Goal: Task Accomplishment & Management: Manage account settings

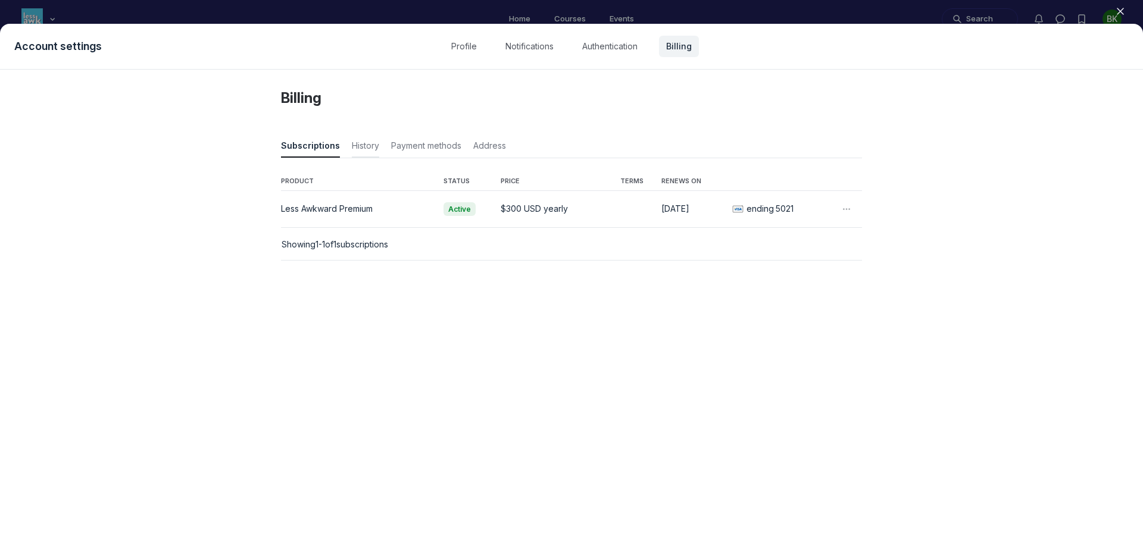
click at [356, 144] on span "History" at bounding box center [365, 148] width 27 height 17
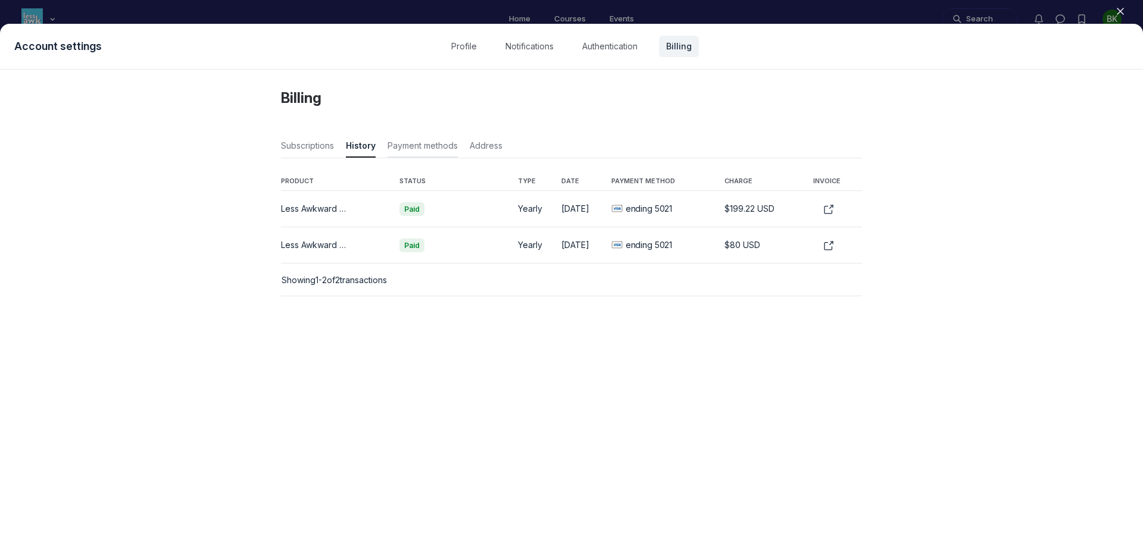
click at [435, 149] on span "Payment methods" at bounding box center [423, 148] width 70 height 17
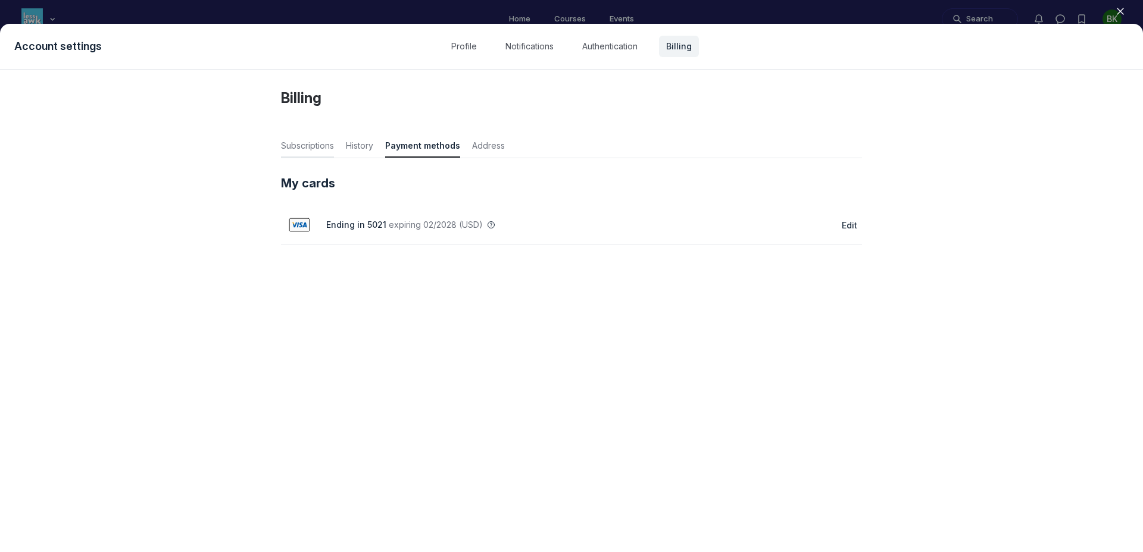
click at [310, 138] on button "Subscriptions" at bounding box center [307, 145] width 53 height 26
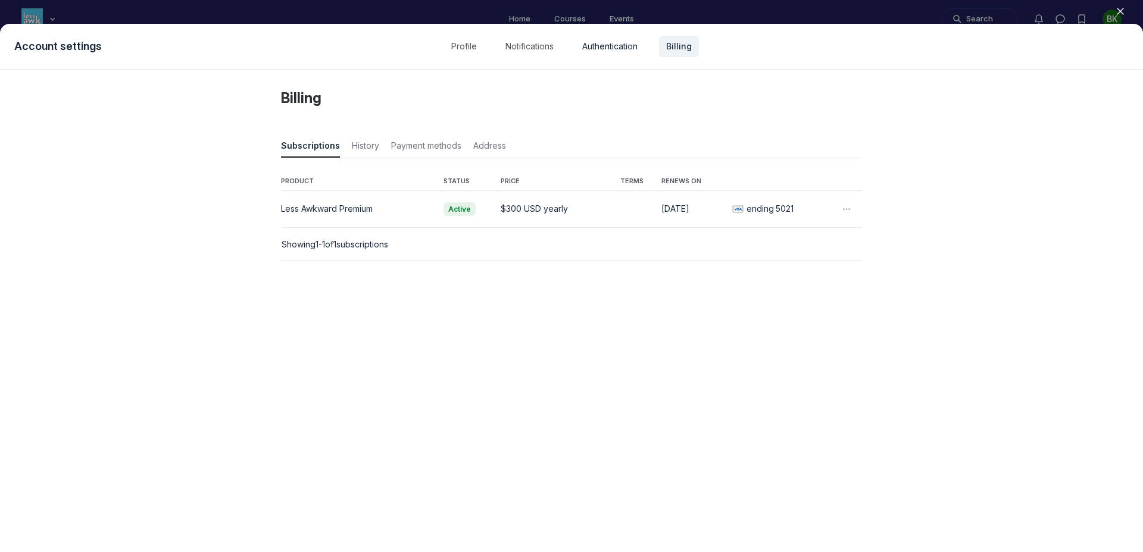
click at [602, 45] on link "Authentication" at bounding box center [610, 46] width 70 height 21
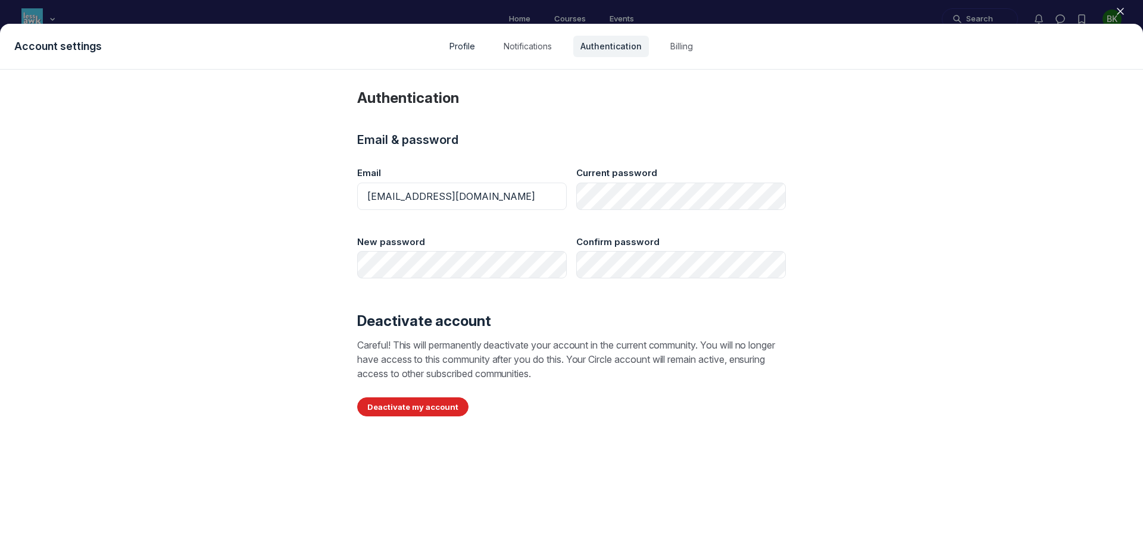
click at [455, 48] on link "Profile" at bounding box center [462, 46] width 40 height 21
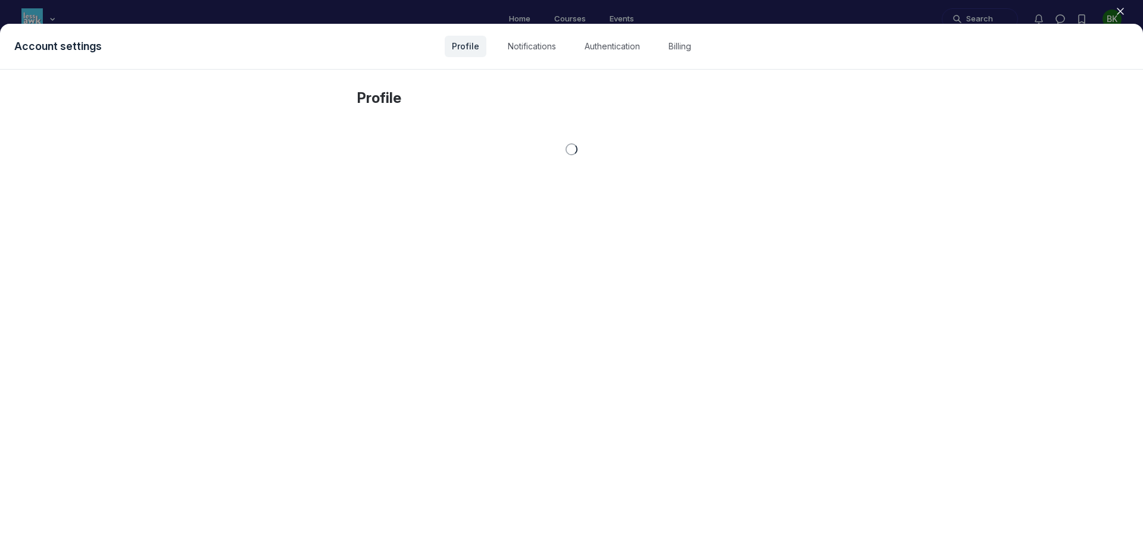
select select "Eastern Time ([GEOGRAPHIC_DATA] & [GEOGRAPHIC_DATA])"
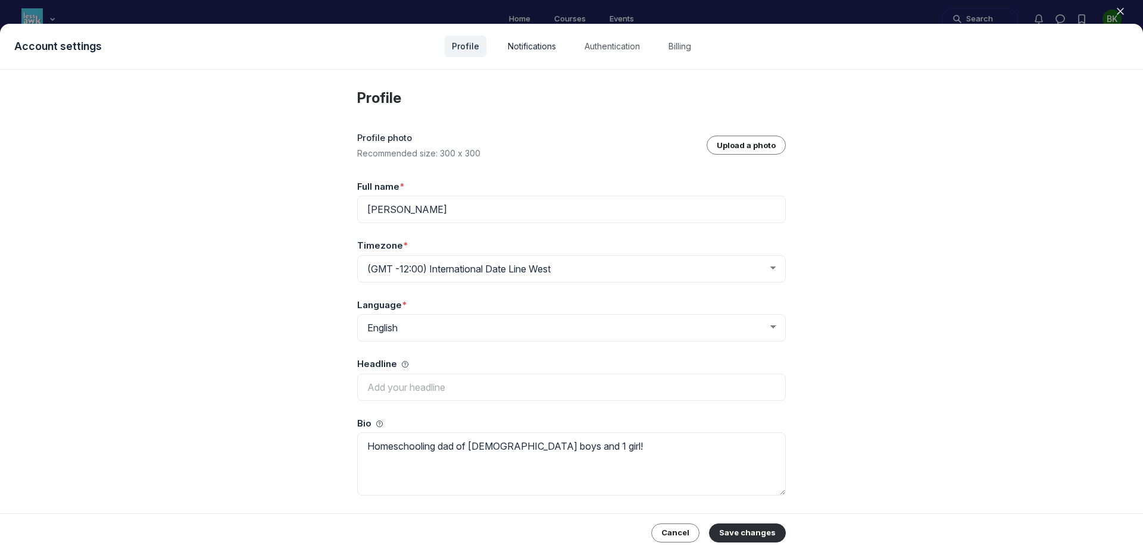
click at [517, 48] on link "Notifications" at bounding box center [532, 46] width 63 height 21
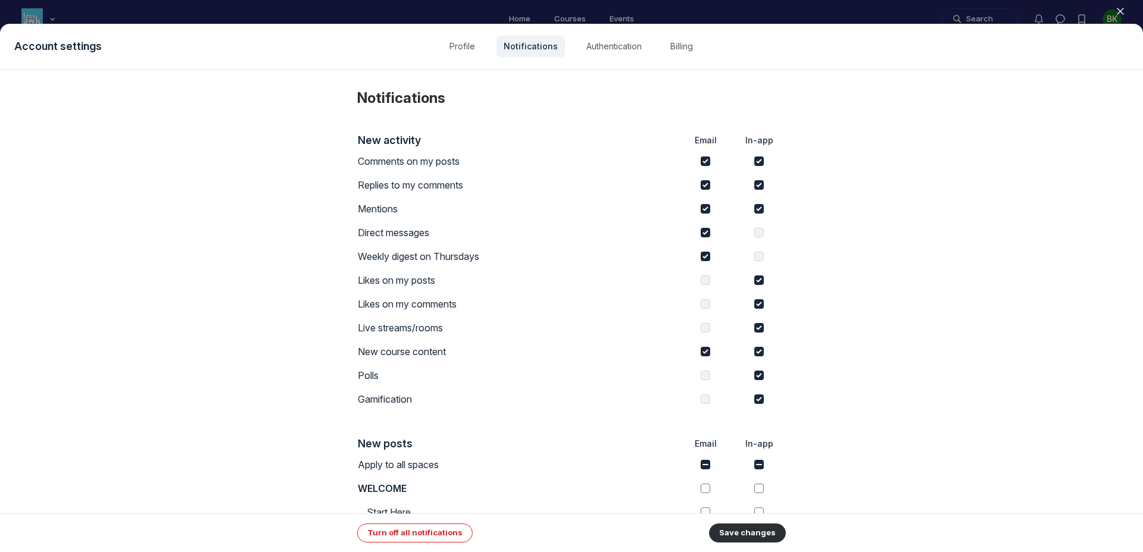
click at [569, 17] on div at bounding box center [571, 276] width 1143 height 552
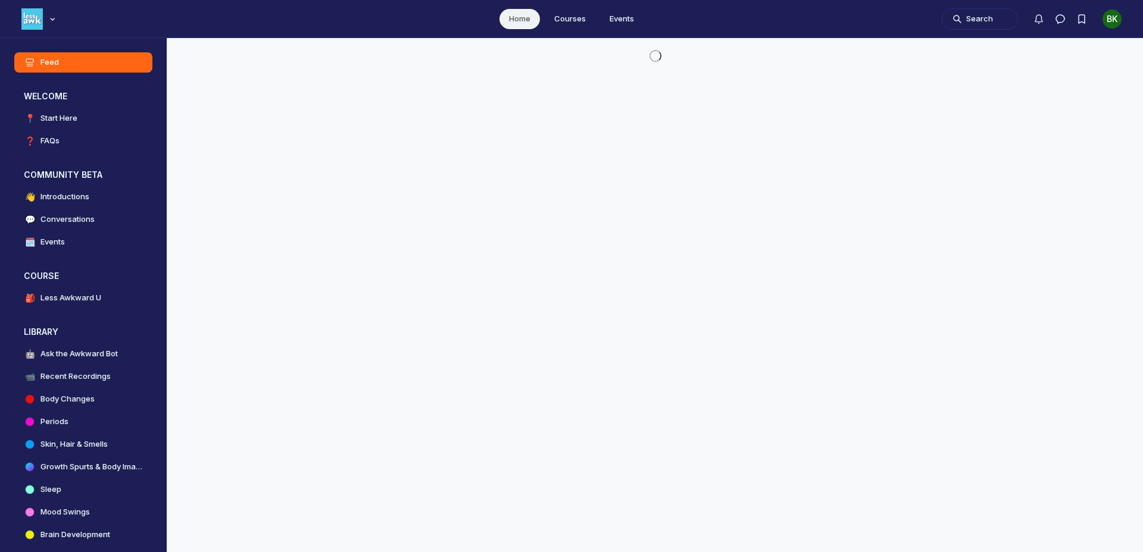
scroll to position [3822, 2280]
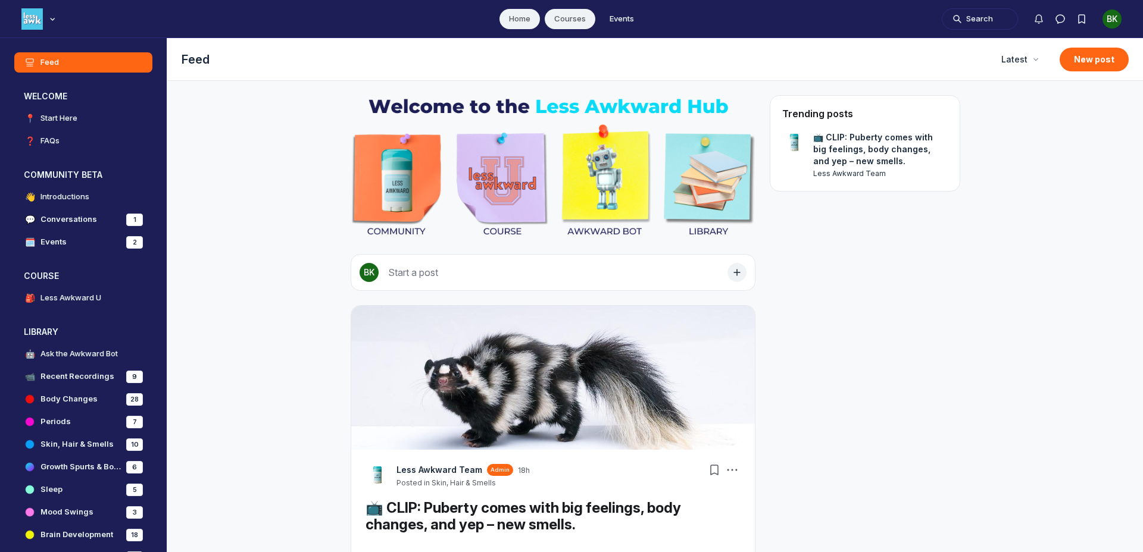
click at [570, 21] on link "Courses" at bounding box center [570, 19] width 51 height 20
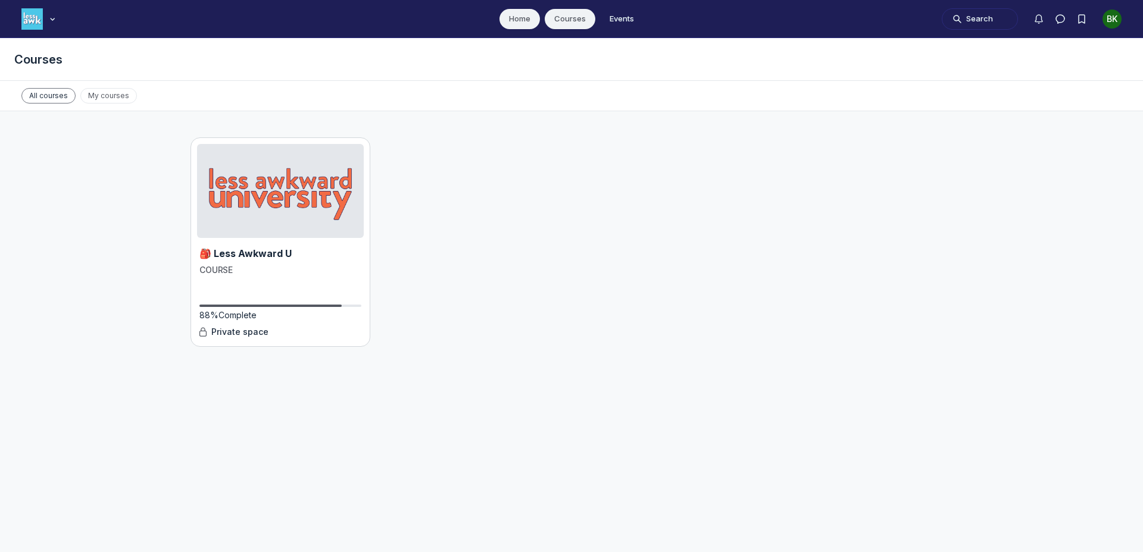
click at [505, 24] on link "Home" at bounding box center [519, 19] width 40 height 20
